Goal: Task Accomplishment & Management: Manage account settings

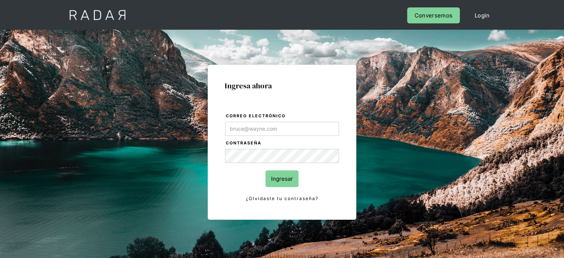
type input "[EMAIL_ADDRESS][PERSON_NAME][DOMAIN_NAME]"
click at [282, 177] on input "Ingresar" at bounding box center [282, 178] width 33 height 17
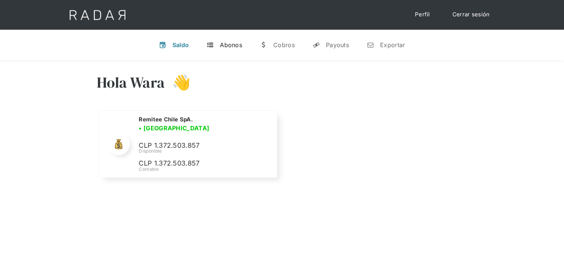
click at [237, 47] on div "Abonos" at bounding box center [231, 44] width 22 height 7
